Goal: Navigation & Orientation: Find specific page/section

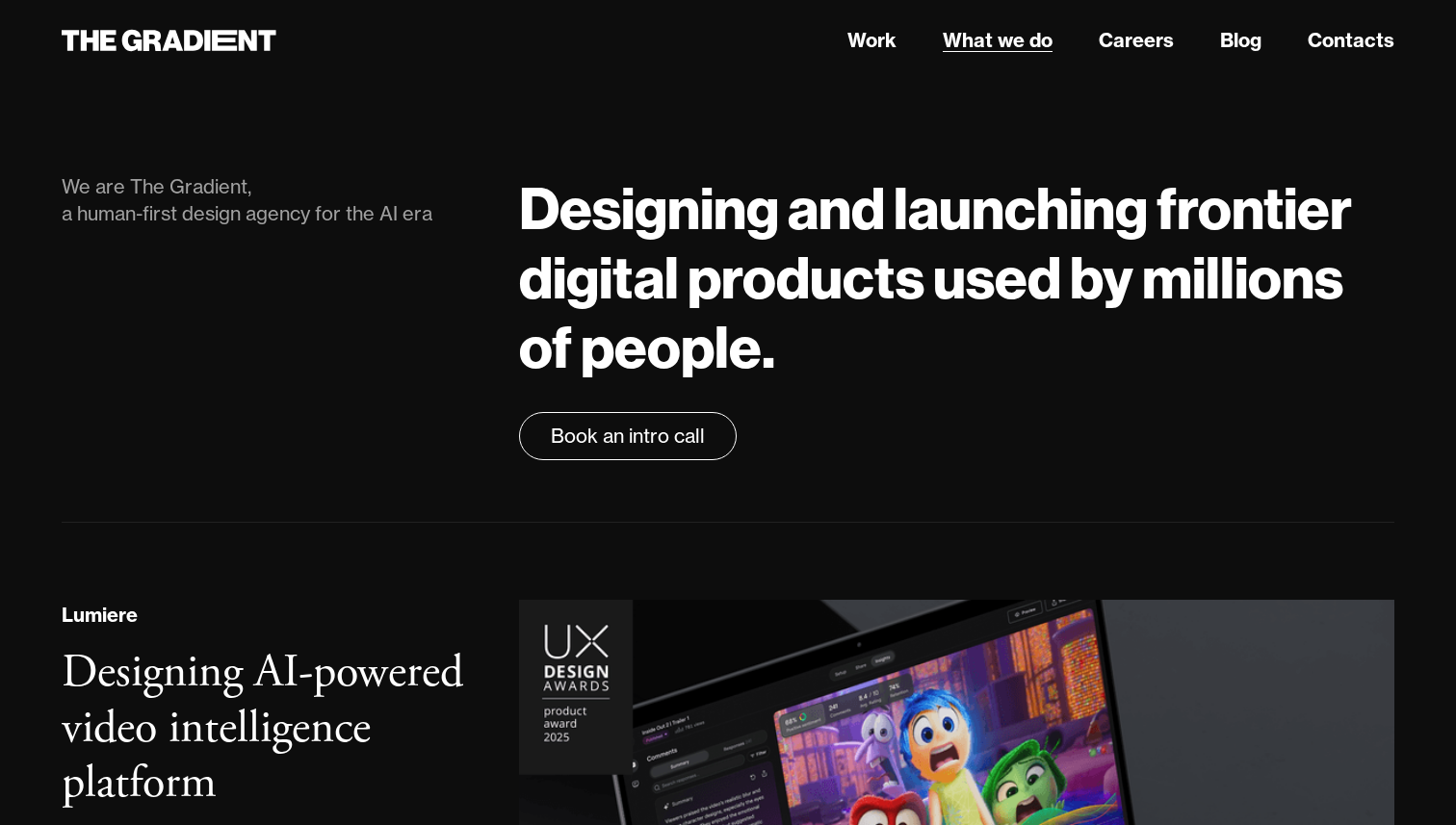
click at [1039, 46] on link "What we do" at bounding box center [997, 40] width 110 height 29
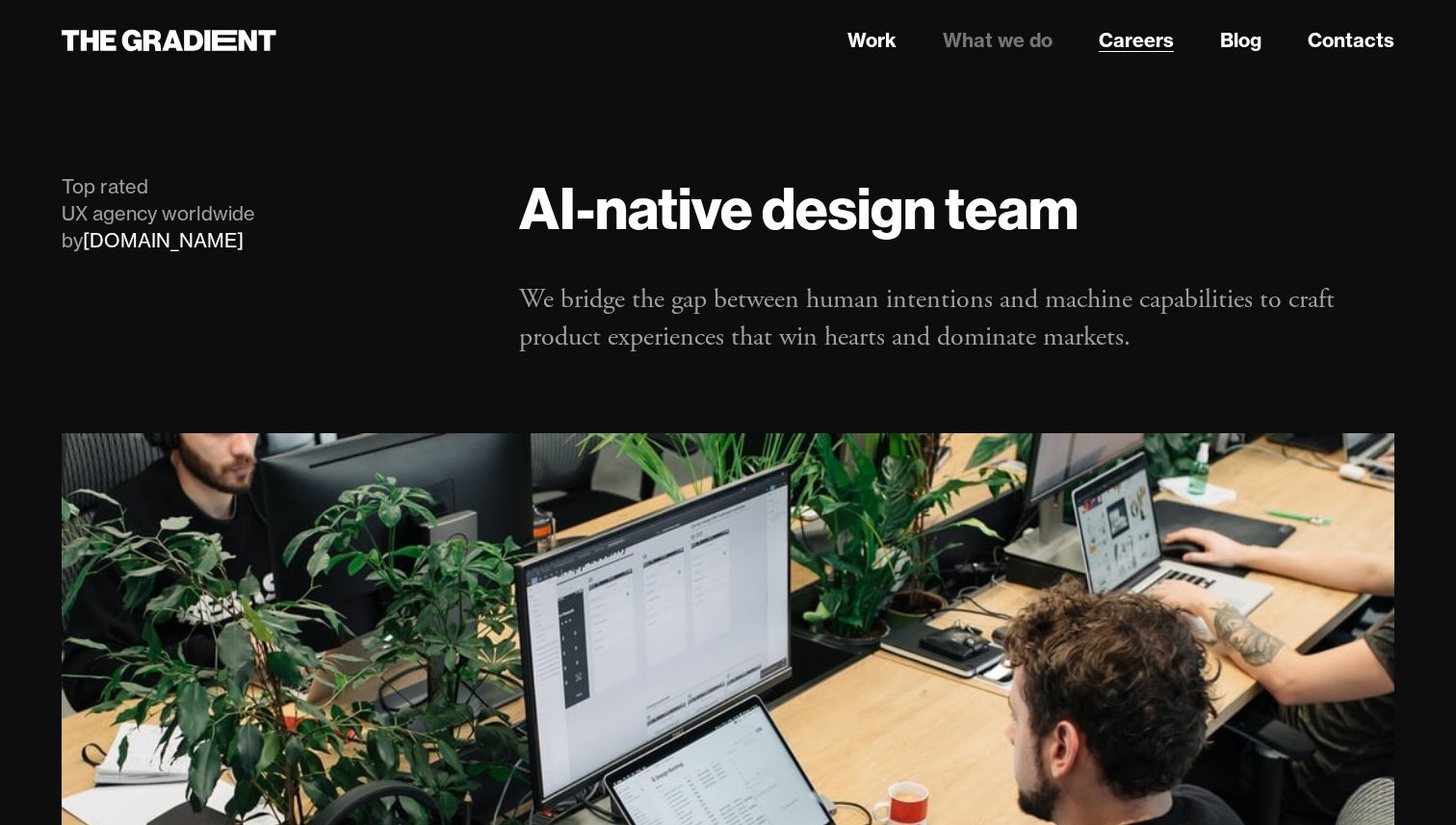
click at [1144, 48] on link "Careers" at bounding box center [1136, 40] width 75 height 29
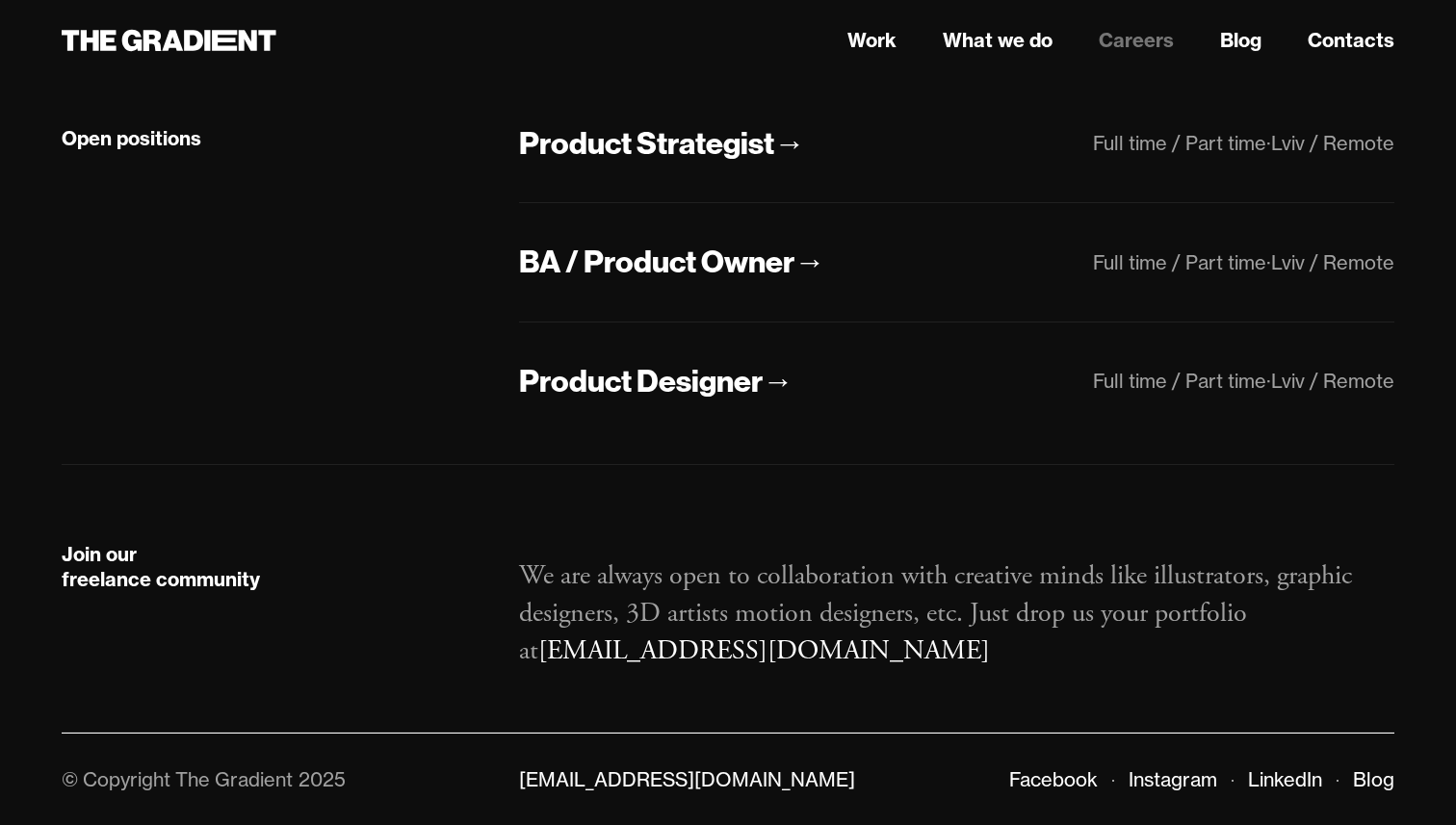
scroll to position [468, 0]
